Goal: Use online tool/utility: Utilize a website feature to perform a specific function

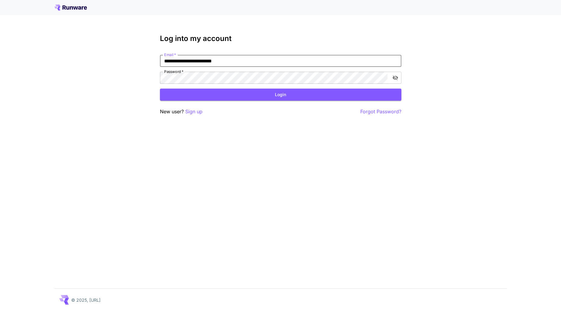
type input "**********"
click button "Login" at bounding box center [280, 95] width 241 height 12
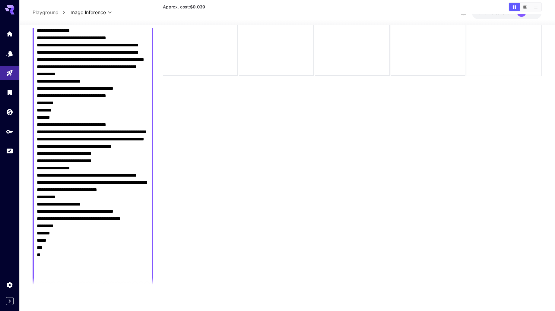
scroll to position [1499, 0]
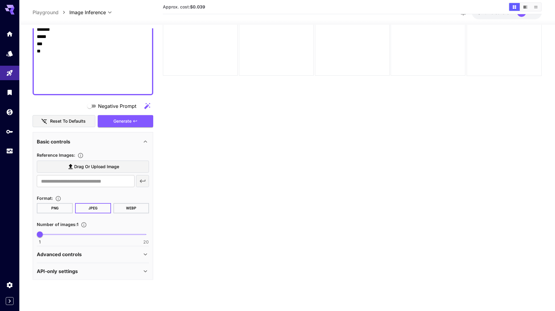
click at [83, 251] on div "Advanced controls" at bounding box center [89, 254] width 105 height 7
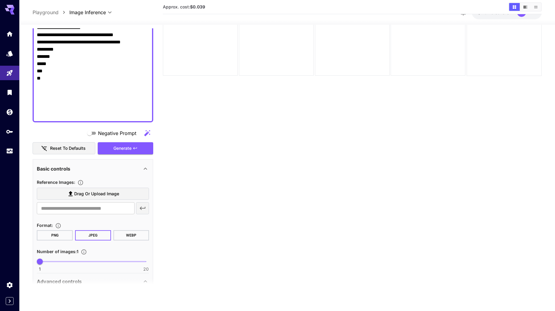
scroll to position [1471, 0]
click at [53, 235] on button "PNG" at bounding box center [55, 236] width 36 height 10
click at [130, 146] on span "Generate" at bounding box center [122, 149] width 18 height 8
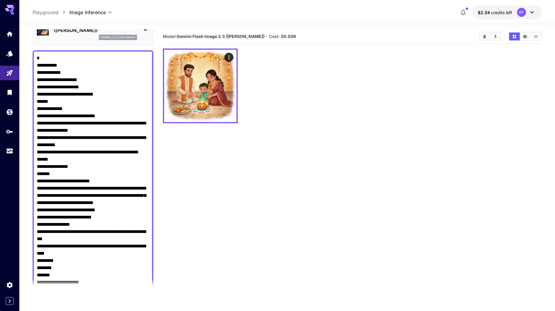
scroll to position [0, 0]
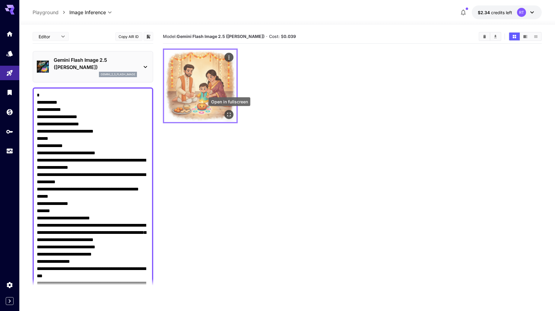
click at [232, 115] on icon "Open in fullscreen" at bounding box center [229, 115] width 6 height 6
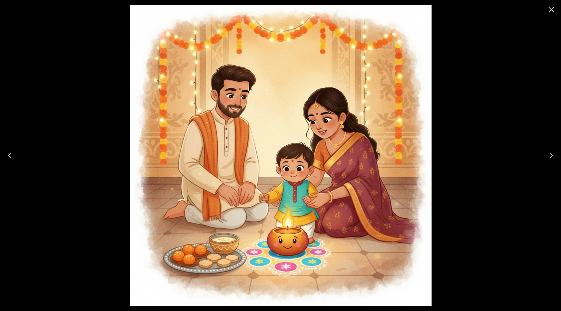
click at [548, 9] on icon "Close" at bounding box center [551, 10] width 10 height 10
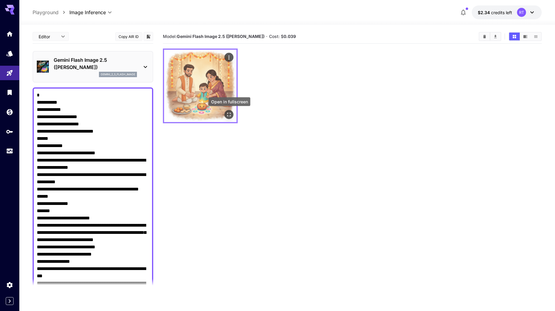
click at [228, 113] on icon "Open in fullscreen" at bounding box center [229, 115] width 6 height 6
click at [229, 57] on icon "Actions" at bounding box center [229, 58] width 1 height 4
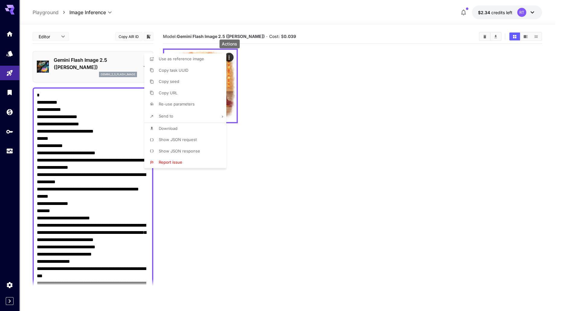
click at [187, 124] on li "Download" at bounding box center [187, 128] width 86 height 11
click at [70, 114] on div at bounding box center [280, 155] width 561 height 311
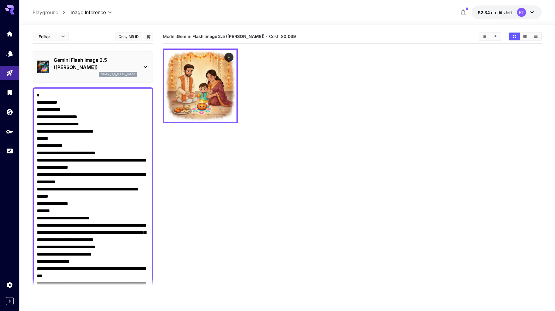
paste textarea "**********"
type textarea "**********"
click at [169, 214] on section "Model: Gemini Flash Image 2.5 ([PERSON_NAME]) · Cost: $ 0.039" at bounding box center [352, 185] width 379 height 311
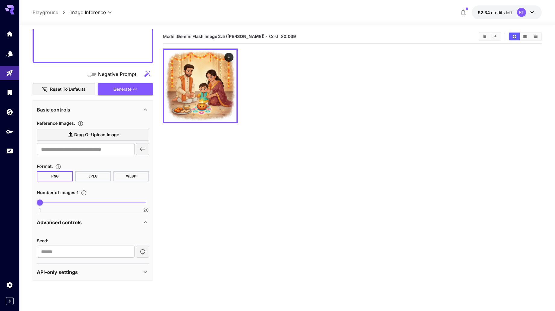
scroll to position [1712, 0]
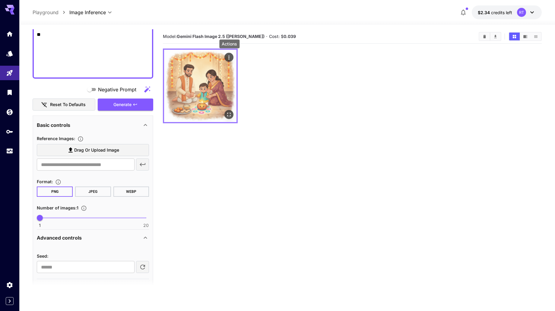
click at [231, 55] on icon "Actions" at bounding box center [229, 58] width 6 height 6
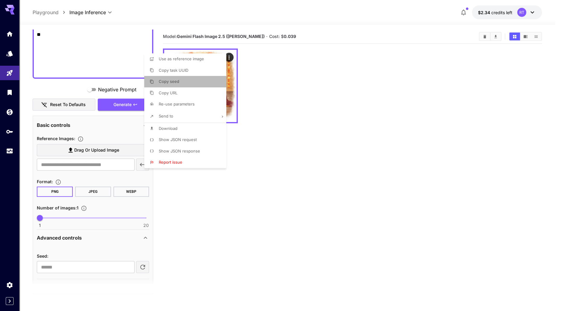
click at [188, 81] on li "Copy seed" at bounding box center [187, 81] width 86 height 11
click at [105, 164] on div at bounding box center [280, 155] width 561 height 311
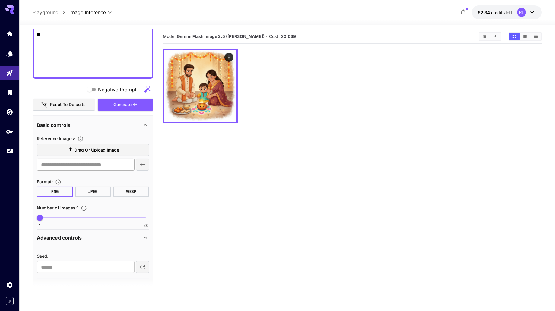
click at [102, 164] on input "text" at bounding box center [85, 165] width 97 height 12
paste input "**********"
type input "**********"
click at [132, 105] on button "Generate" at bounding box center [126, 105] width 56 height 12
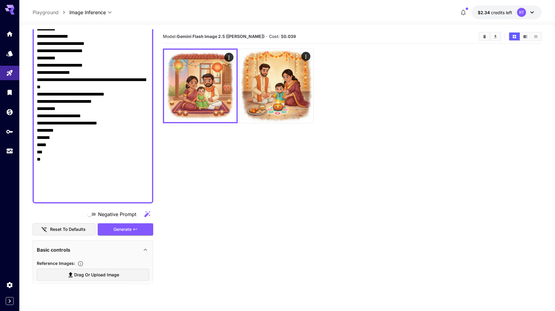
scroll to position [1587, 0]
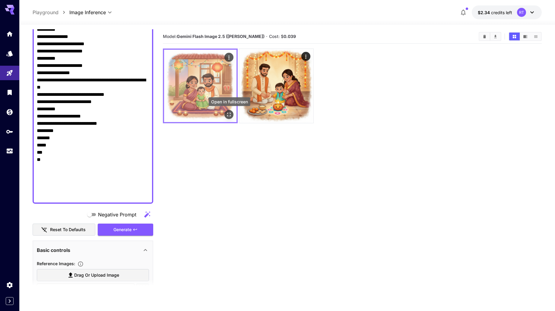
click at [228, 114] on icon "Open in fullscreen" at bounding box center [229, 115] width 6 height 6
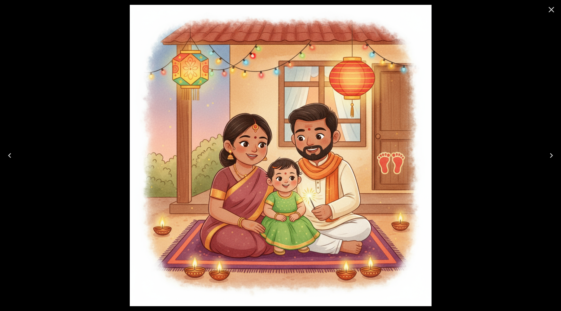
click at [549, 11] on icon "Close" at bounding box center [551, 10] width 10 height 10
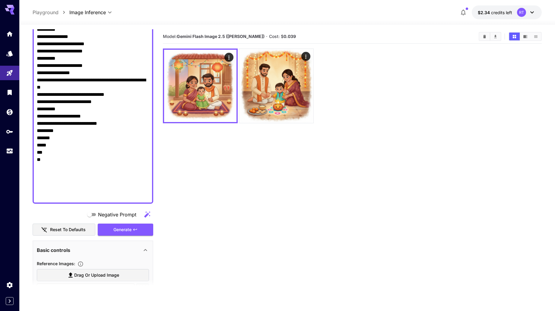
paste textarea "**********"
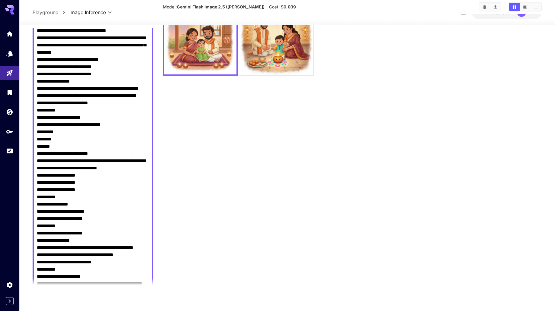
scroll to position [1698, 0]
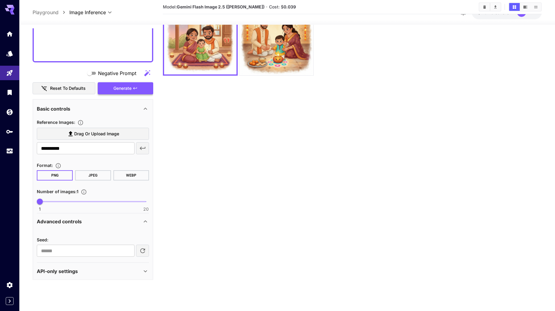
type textarea "**********"
click at [133, 89] on icon "button" at bounding box center [135, 88] width 5 height 5
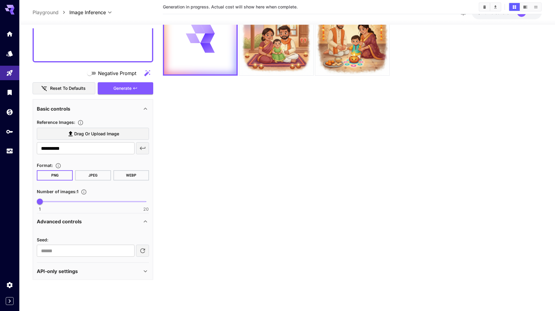
scroll to position [0, 0]
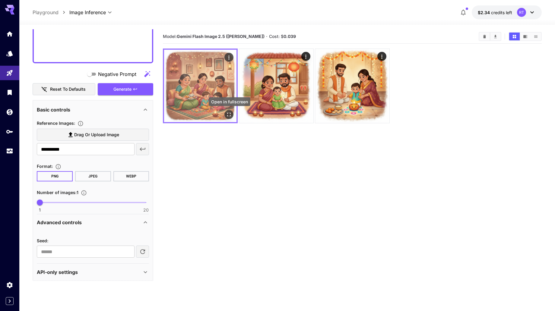
click at [228, 114] on icon "Open in fullscreen" at bounding box center [229, 115] width 6 height 6
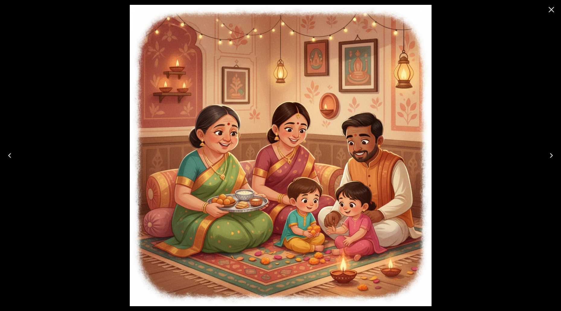
click at [547, 9] on icon "Close" at bounding box center [551, 10] width 10 height 10
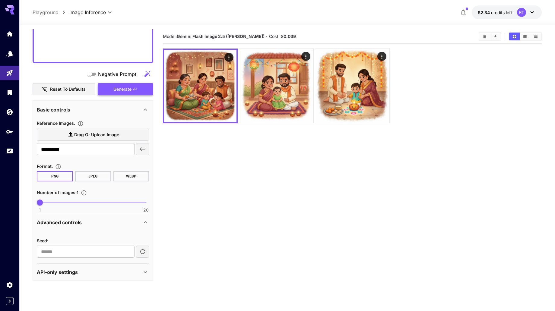
click at [129, 89] on span "Generate" at bounding box center [122, 90] width 18 height 8
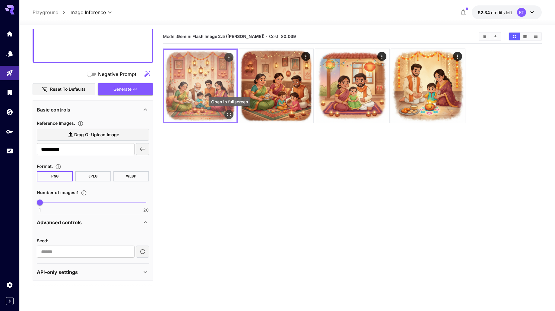
click at [227, 116] on icon "Open in fullscreen" at bounding box center [229, 115] width 6 height 6
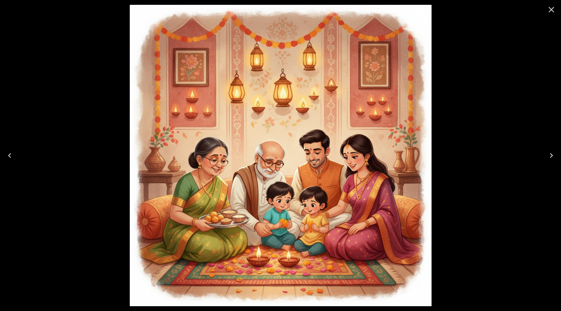
click at [461, 79] on div at bounding box center [280, 155] width 561 height 311
click at [546, 12] on button "Close" at bounding box center [551, 9] width 14 height 14
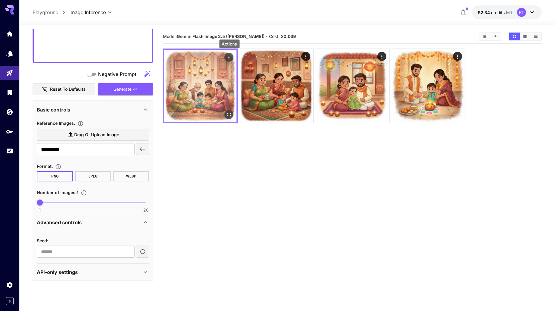
click at [230, 56] on icon "Actions" at bounding box center [229, 58] width 6 height 6
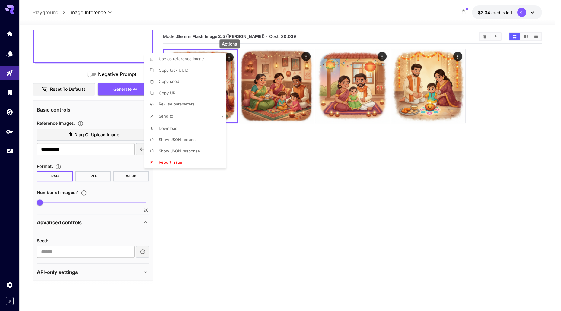
click at [197, 81] on li "Copy seed" at bounding box center [187, 81] width 86 height 11
click at [100, 149] on div at bounding box center [280, 155] width 561 height 311
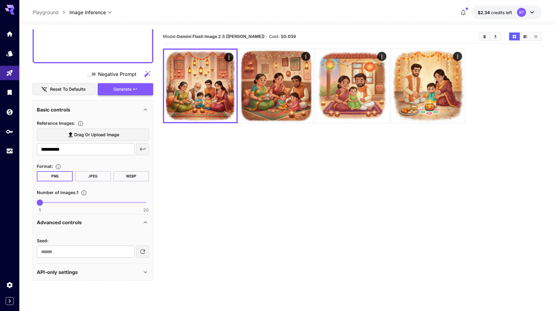
click at [123, 90] on span "Generate" at bounding box center [122, 90] width 18 height 8
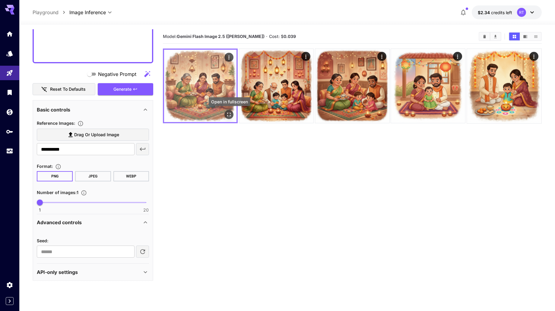
click at [228, 115] on icon "Open in fullscreen" at bounding box center [229, 115] width 6 height 6
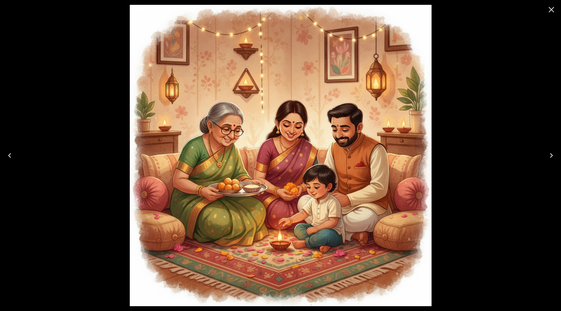
click at [451, 97] on div at bounding box center [280, 155] width 561 height 311
click at [548, 11] on icon "Close" at bounding box center [551, 10] width 10 height 10
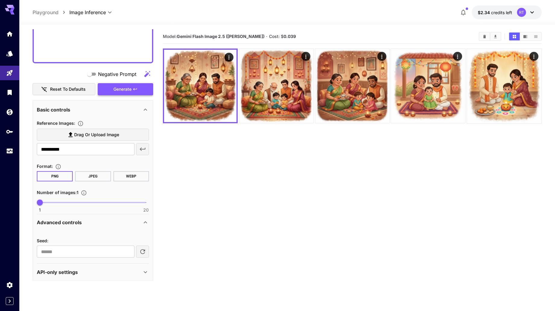
click at [131, 90] on span "Generate" at bounding box center [122, 90] width 18 height 8
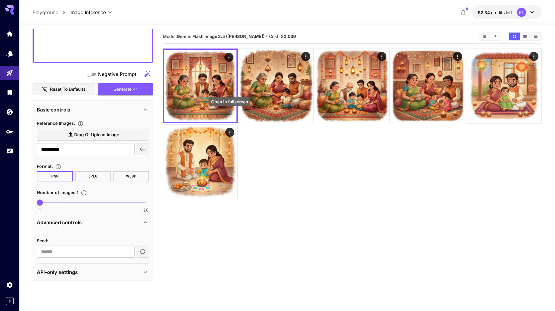
click at [0, 0] on icon "Open in fullscreen" at bounding box center [0, 0] width 0 height 0
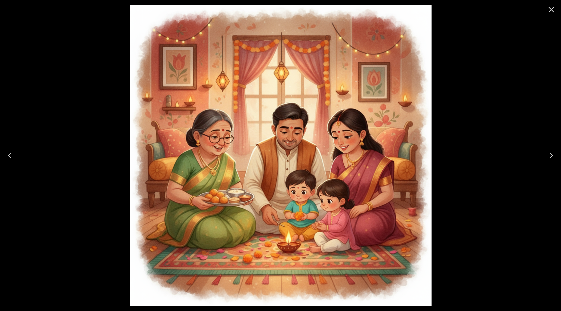
click at [464, 107] on div at bounding box center [280, 155] width 561 height 311
click at [551, 9] on icon "Close" at bounding box center [552, 10] width 6 height 6
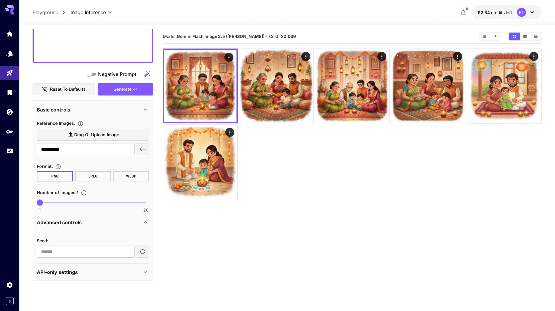
paste textarea "**********"
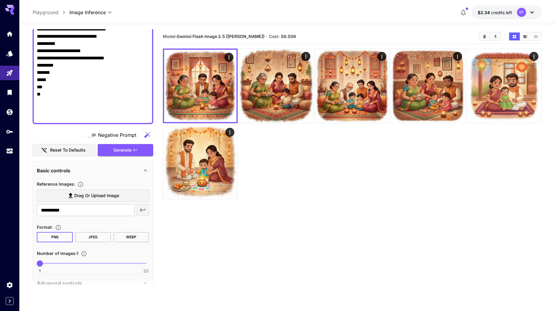
scroll to position [2169, 0]
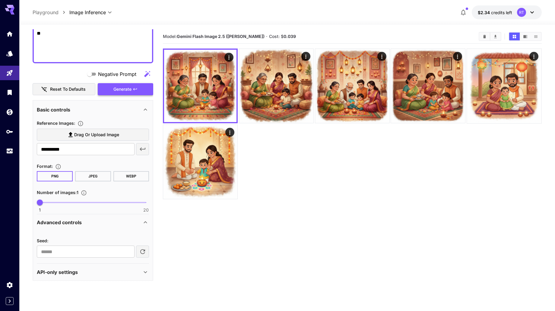
type textarea "**********"
click at [128, 89] on span "Generate" at bounding box center [122, 90] width 18 height 8
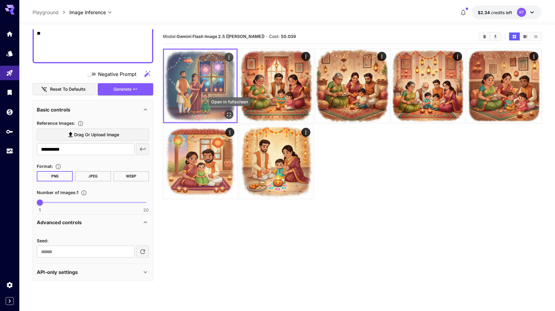
click at [230, 115] on icon "Open in fullscreen" at bounding box center [229, 115] width 6 height 6
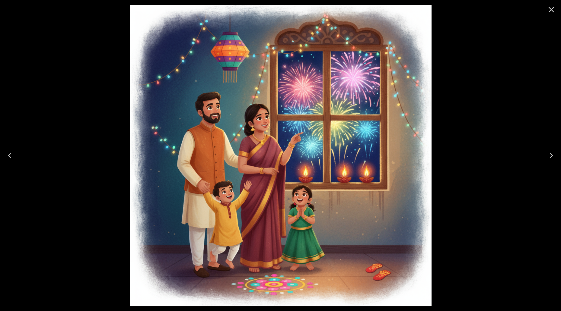
drag, startPoint x: 550, startPoint y: 10, endPoint x: 385, endPoint y: 19, distance: 165.3
click at [550, 10] on icon "Close" at bounding box center [551, 10] width 10 height 10
